Goal: Task Accomplishment & Management: Manage account settings

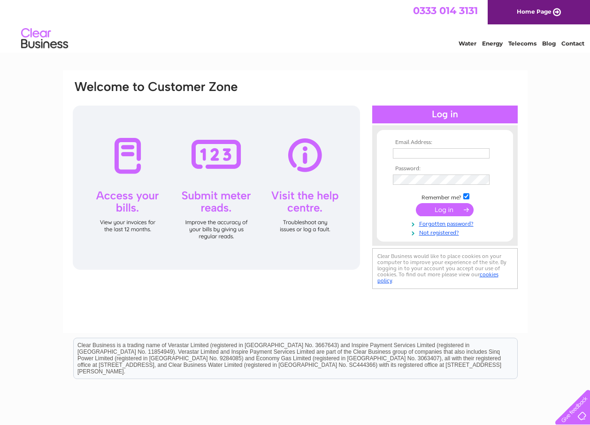
type input "rienterprises112@gmail.com"
click at [451, 212] on input "submit" at bounding box center [445, 209] width 58 height 13
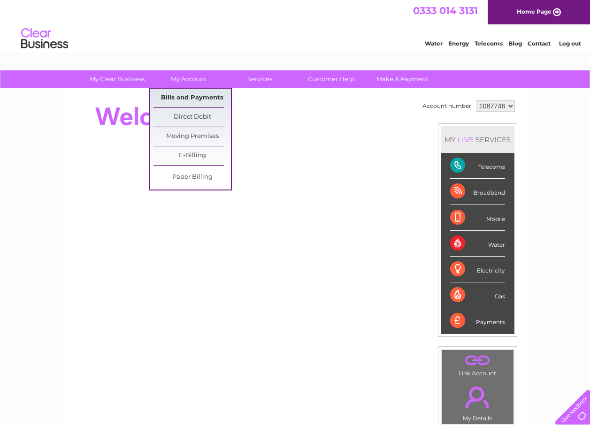
click at [207, 97] on link "Bills and Payments" at bounding box center [191, 98] width 77 height 19
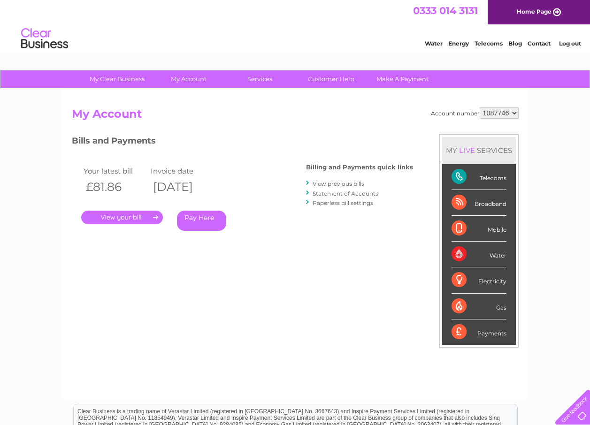
click at [142, 216] on link "." at bounding box center [122, 218] width 82 height 14
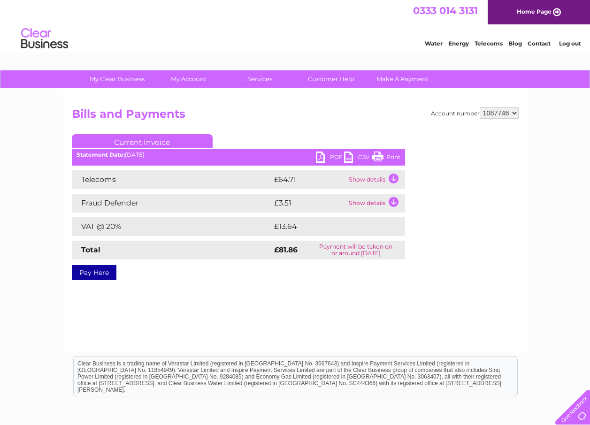
click at [323, 158] on link "PDF" at bounding box center [330, 159] width 28 height 14
